Goal: Task Accomplishment & Management: Manage account settings

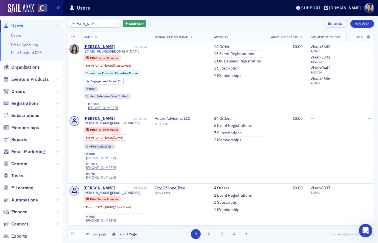
drag, startPoint x: 18, startPoint y: 25, endPoint x: 23, endPoint y: 24, distance: 5.7
click at [18, 25] on span "Users" at bounding box center [17, 26] width 12 height 6
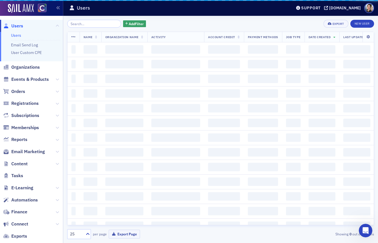
drag, startPoint x: 98, startPoint y: 26, endPoint x: 49, endPoint y: 21, distance: 49.0
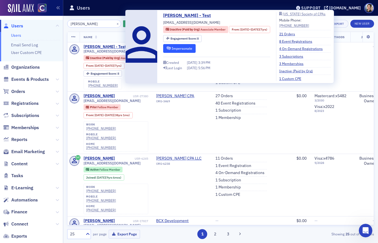
click at [179, 49] on button "Impersonate" at bounding box center [179, 48] width 32 height 9
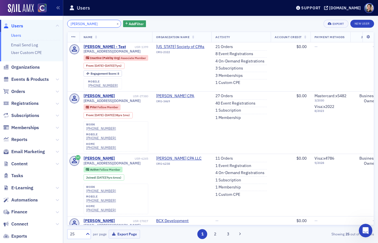
click at [96, 25] on input "[PERSON_NAME]" at bounding box center [94, 24] width 54 height 8
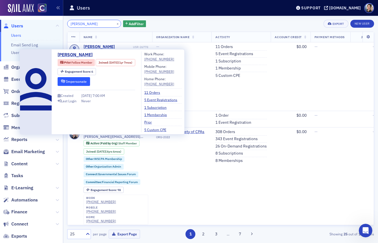
type input "[PERSON_NAME]"
click at [77, 80] on button "Impersonate" at bounding box center [74, 81] width 32 height 9
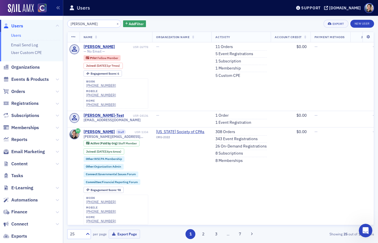
click at [17, 25] on span "Users" at bounding box center [17, 26] width 12 height 6
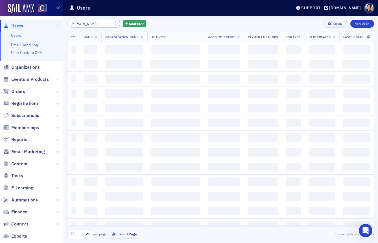
click at [115, 23] on button "×" at bounding box center [117, 23] width 5 height 5
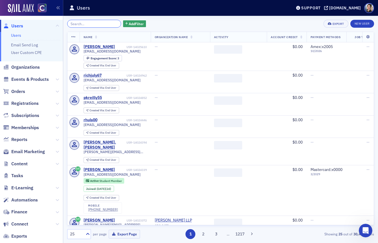
paste input "[EMAIL_ADDRESS][DOMAIN_NAME]"
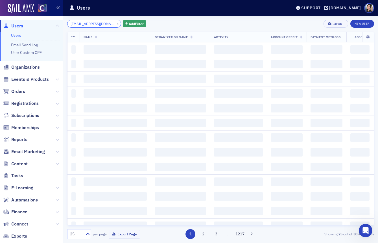
scroll to position [0, 7]
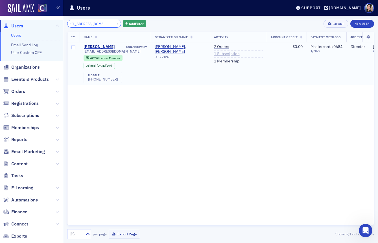
type input "[EMAIL_ADDRESS][DOMAIN_NAME]"
click at [229, 54] on link "1 Subscription" at bounding box center [227, 53] width 26 height 5
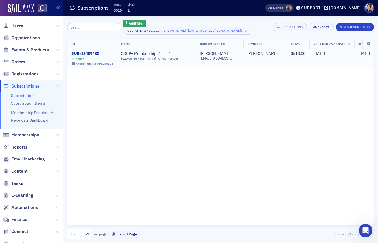
click at [88, 52] on div "SUB-13489430" at bounding box center [91, 53] width 41 height 5
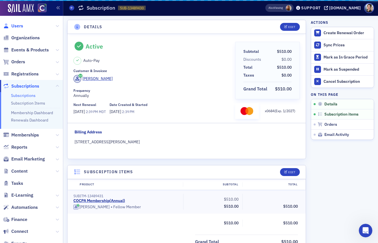
click at [17, 26] on span "Users" at bounding box center [17, 26] width 12 height 6
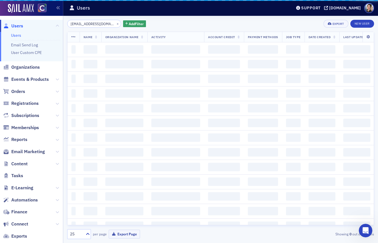
scroll to position [0, 7]
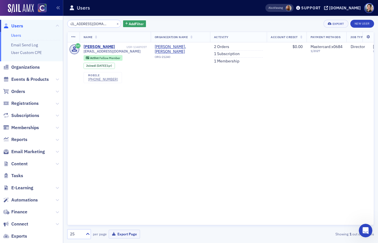
drag, startPoint x: 224, startPoint y: 47, endPoint x: 158, endPoint y: 35, distance: 67.0
click at [224, 47] on link "2 Orders" at bounding box center [221, 46] width 15 height 5
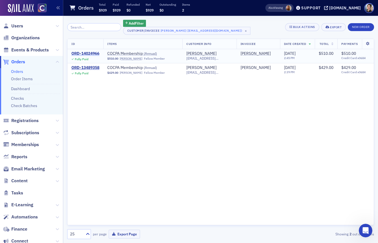
click at [84, 52] on div "ORD-14024966" at bounding box center [85, 53] width 28 height 5
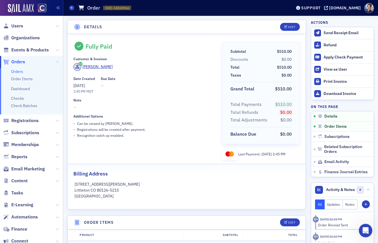
drag, startPoint x: 330, startPoint y: 44, endPoint x: 257, endPoint y: 42, distance: 72.8
click at [330, 44] on div "Refund" at bounding box center [346, 45] width 47 height 5
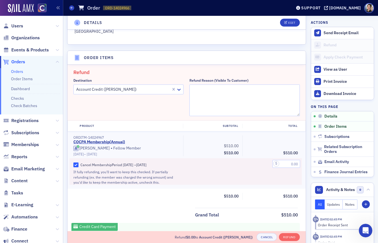
scroll to position [196, 0]
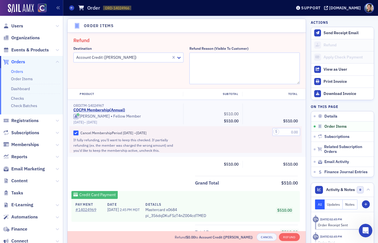
click at [123, 58] on div at bounding box center [123, 57] width 95 height 7
drag, startPoint x: 99, startPoint y: 91, endPoint x: 59, endPoint y: 81, distance: 40.8
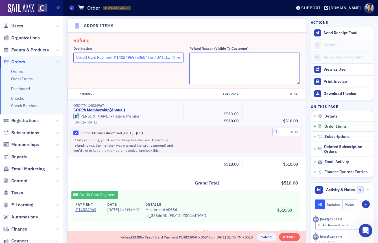
click at [220, 61] on textarea "Refund Reason (Visible to Customer)" at bounding box center [244, 68] width 110 height 32
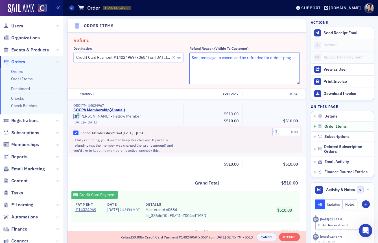
type textarea "Sent message to cancel and be refunded for order - pmg"
click at [290, 132] on input "text" at bounding box center [286, 132] width 28 height 8
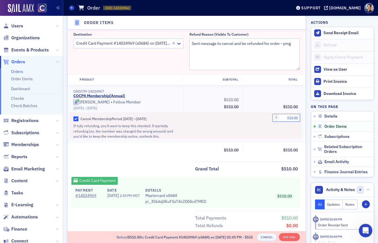
scroll to position [220, 0]
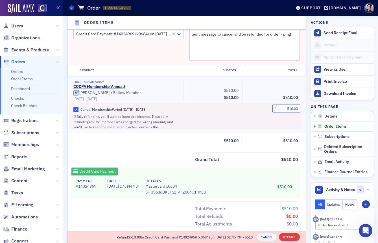
type input "510.00"
click at [290, 238] on button "Refund" at bounding box center [289, 237] width 21 height 8
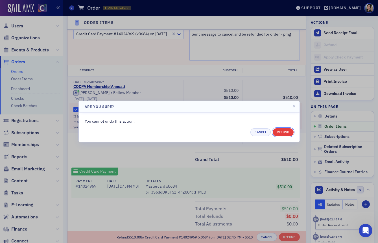
click at [283, 131] on button "Refund" at bounding box center [282, 132] width 21 height 8
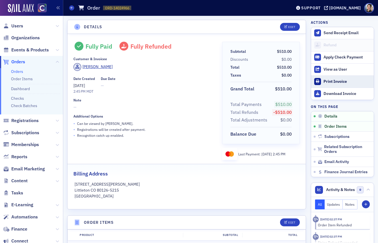
click at [341, 81] on div "Print Invoice" at bounding box center [346, 81] width 47 height 5
click at [19, 26] on span "Users" at bounding box center [17, 26] width 12 height 6
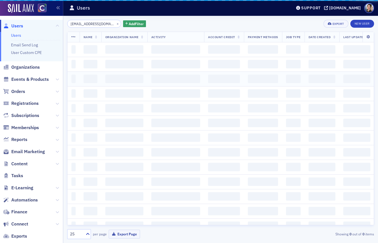
scroll to position [0, 7]
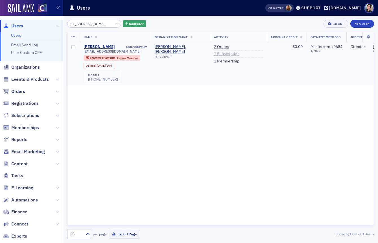
click at [232, 54] on link "1 Subscription" at bounding box center [227, 53] width 26 height 5
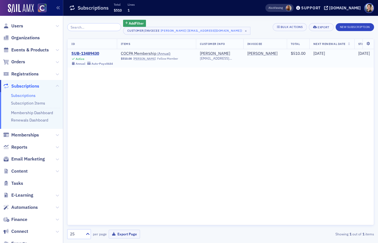
drag, startPoint x: 81, startPoint y: 53, endPoint x: 77, endPoint y: 53, distance: 4.2
click at [81, 53] on div "SUB-13489430" at bounding box center [91, 53] width 41 height 5
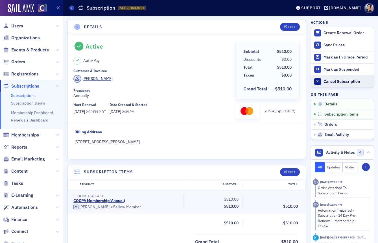
click at [333, 81] on div "Cancel Subscription" at bounding box center [346, 81] width 47 height 5
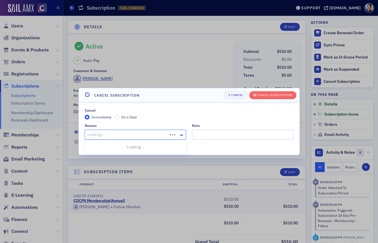
click at [116, 136] on div at bounding box center [127, 134] width 80 height 7
type input "no"
drag, startPoint x: 96, startPoint y: 134, endPoint x: 79, endPoint y: 131, distance: 16.9
click at [79, 131] on div "Cancel Immediately On a Date Reason Select… Note Cancel Related Outstanding Ord…" at bounding box center [189, 128] width 221 height 52
type input "reas"
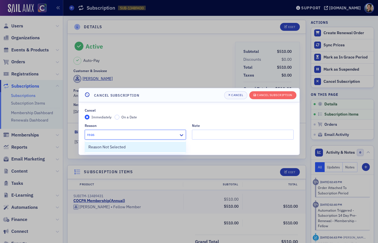
drag, startPoint x: 112, startPoint y: 149, endPoint x: 116, endPoint y: 147, distance: 4.4
click at [112, 149] on span "Reason Not Selected" at bounding box center [106, 147] width 37 height 6
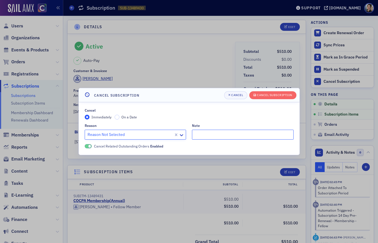
click at [221, 137] on input "Note" at bounding box center [243, 134] width 102 height 10
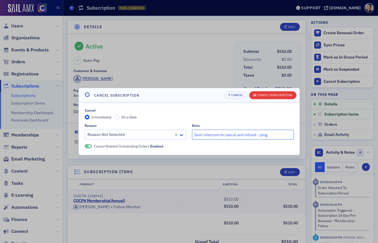
type input "Sent intercom to cancel and refund - pmg"
click at [278, 95] on div "Cancel Subscription" at bounding box center [274, 94] width 35 height 3
